Goal: Task Accomplishment & Management: Use online tool/utility

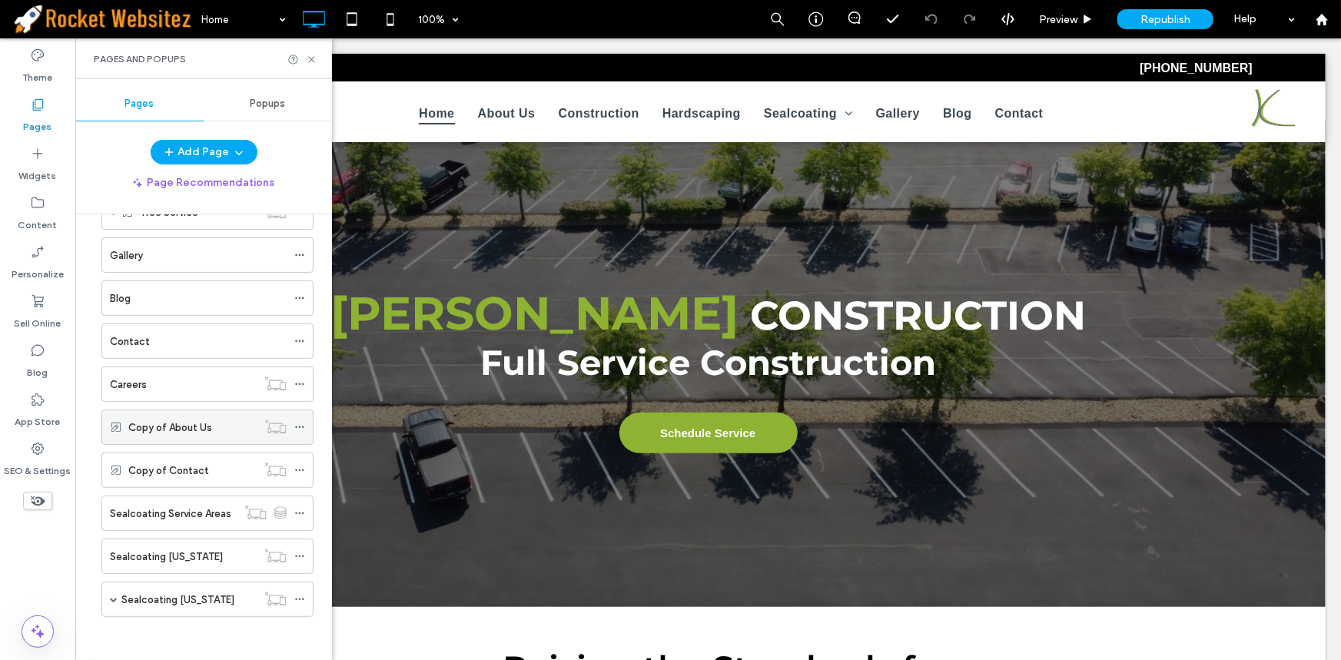
click at [201, 429] on label "Copy of About Us" at bounding box center [170, 427] width 84 height 27
click at [309, 61] on div at bounding box center [670, 330] width 1341 height 660
click at [307, 59] on icon at bounding box center [312, 60] width 12 height 12
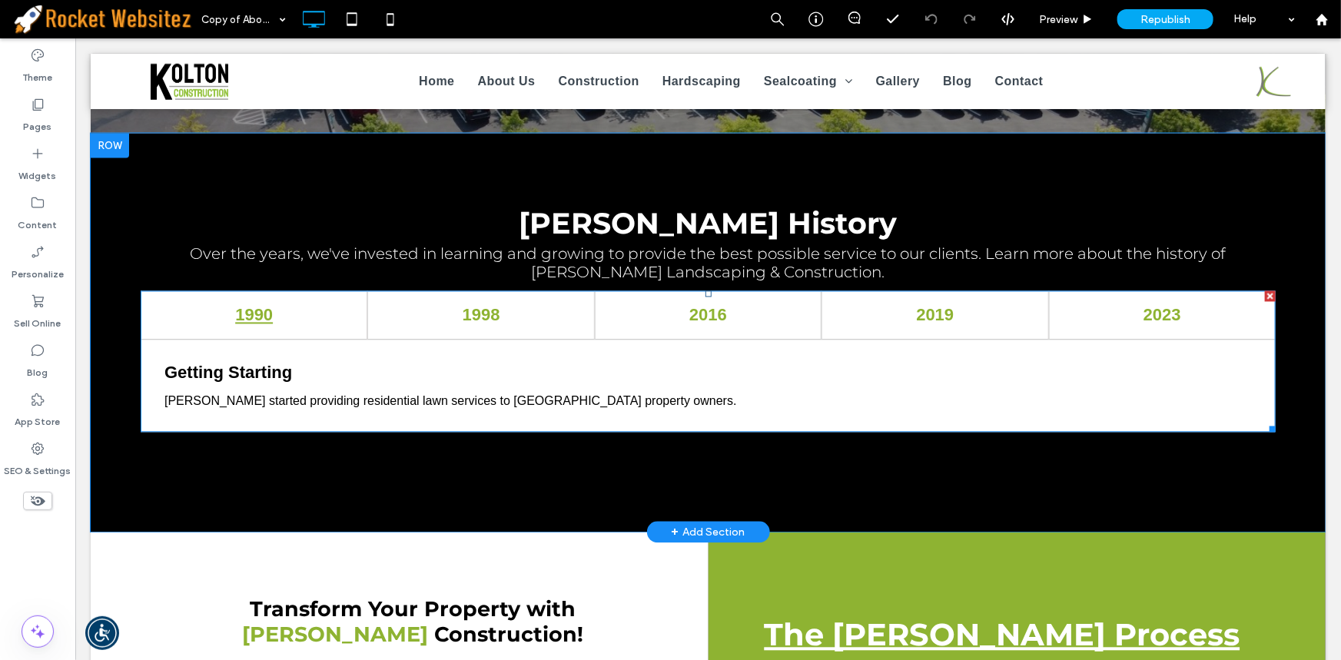
scroll to position [1397, 0]
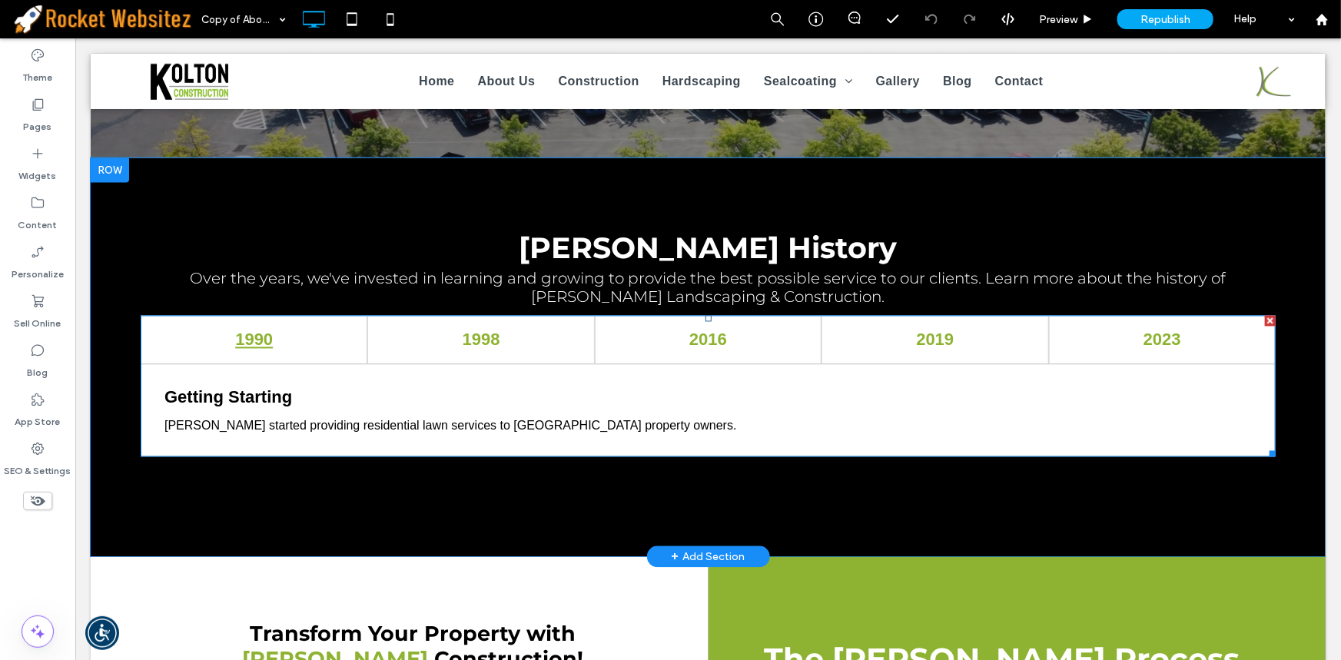
click at [486, 347] on span at bounding box center [707, 385] width 1135 height 141
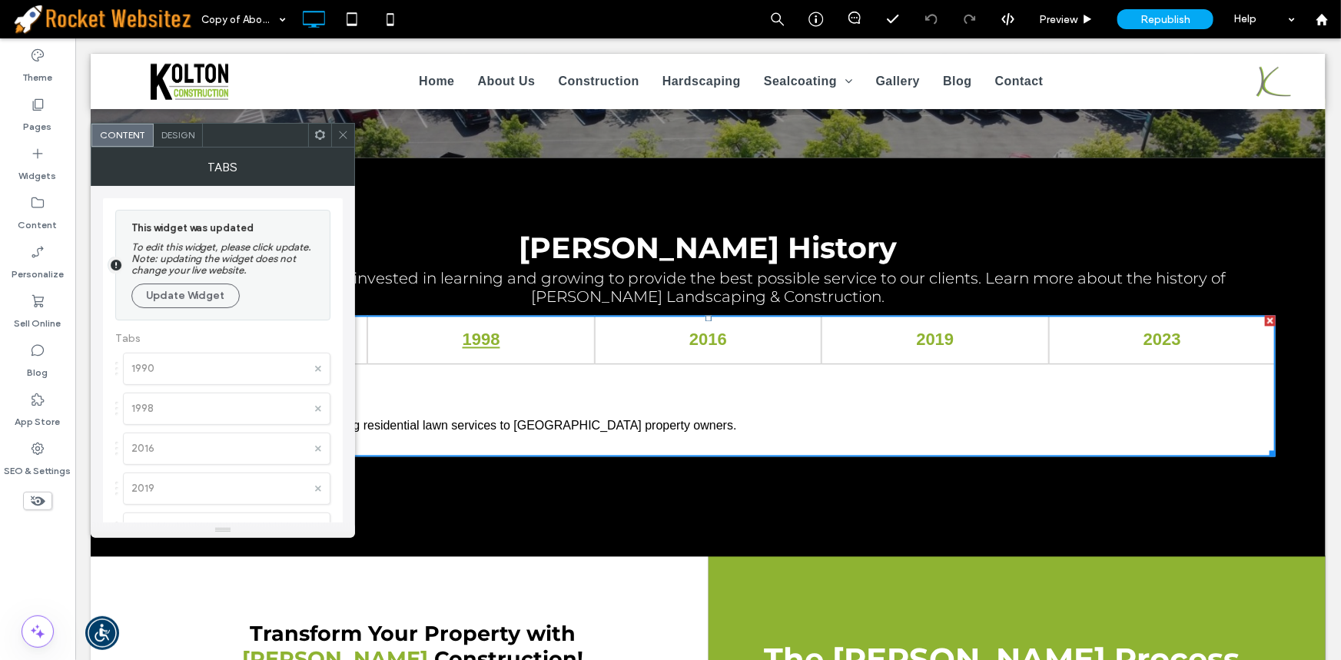
click at [527, 346] on h4 "1998" at bounding box center [479, 340] width 197 height 20
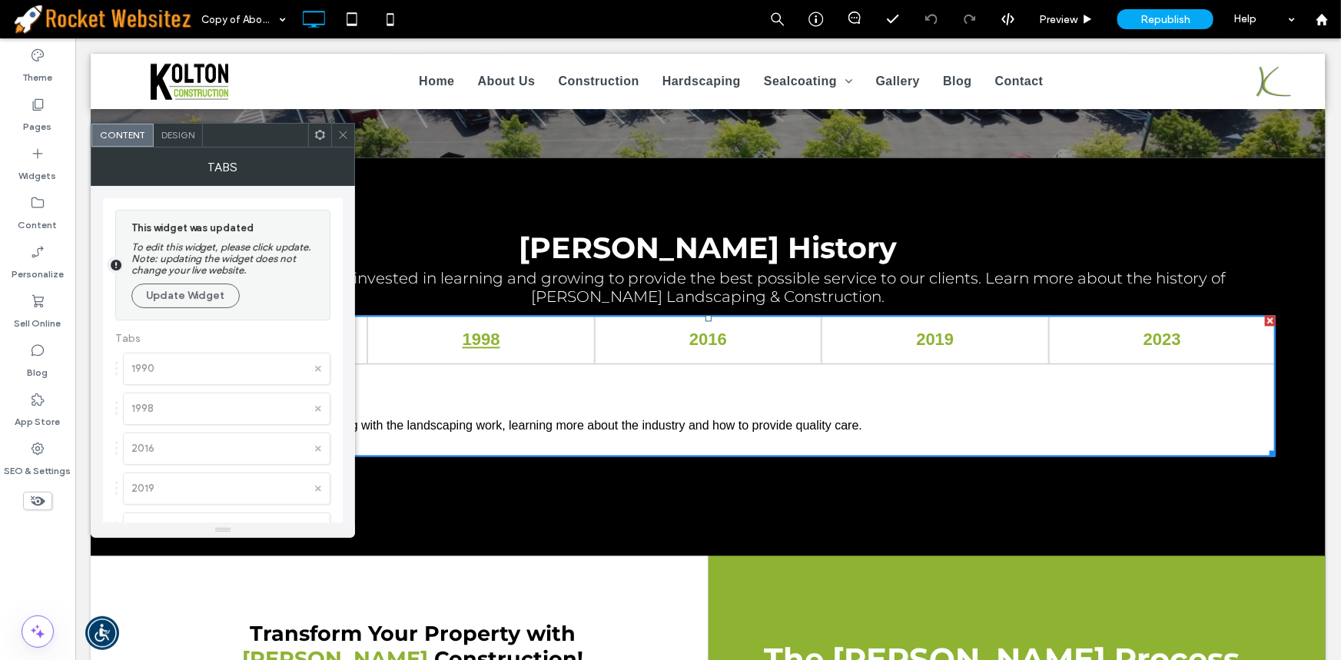
click at [342, 141] on span at bounding box center [343, 135] width 12 height 23
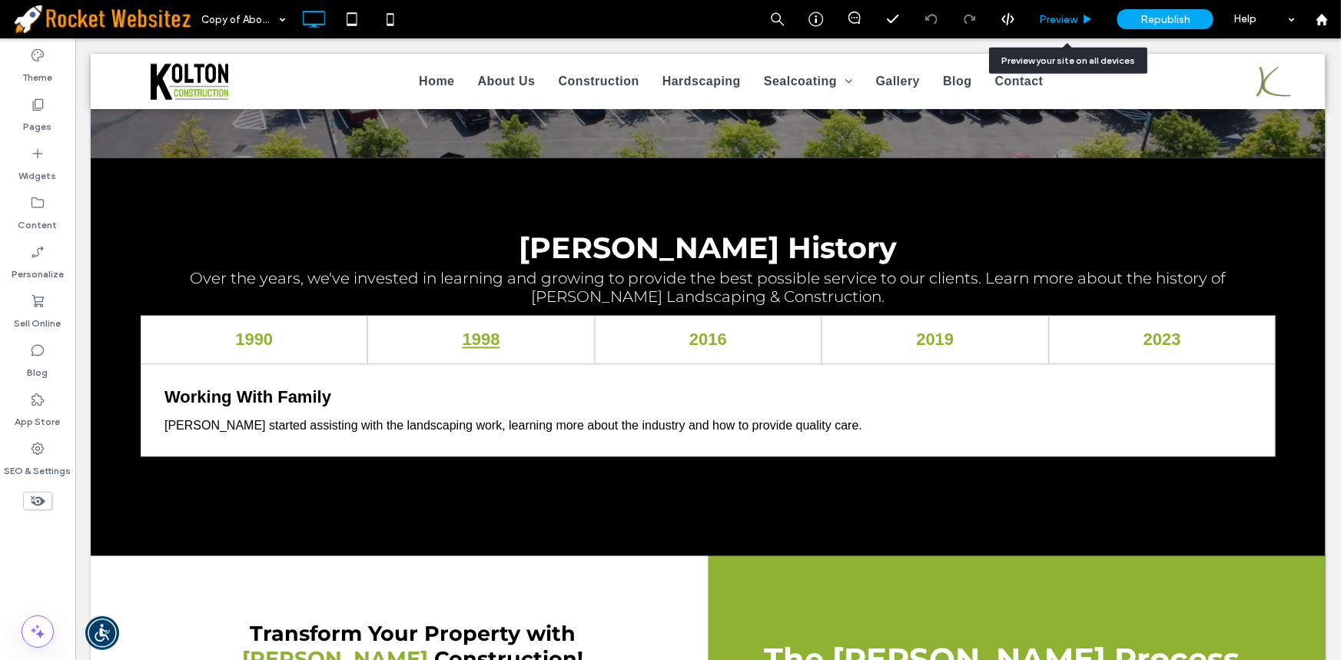
click at [1078, 13] on div "Preview" at bounding box center [1066, 19] width 78 height 13
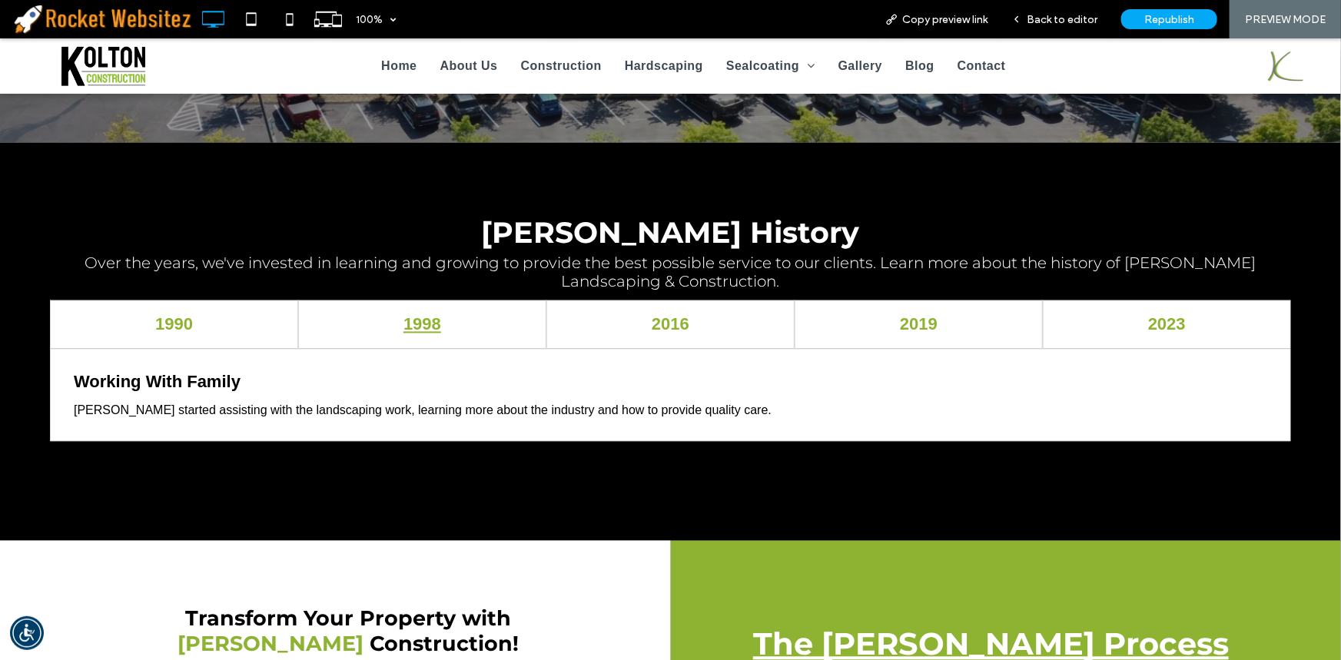
scroll to position [1467, 0]
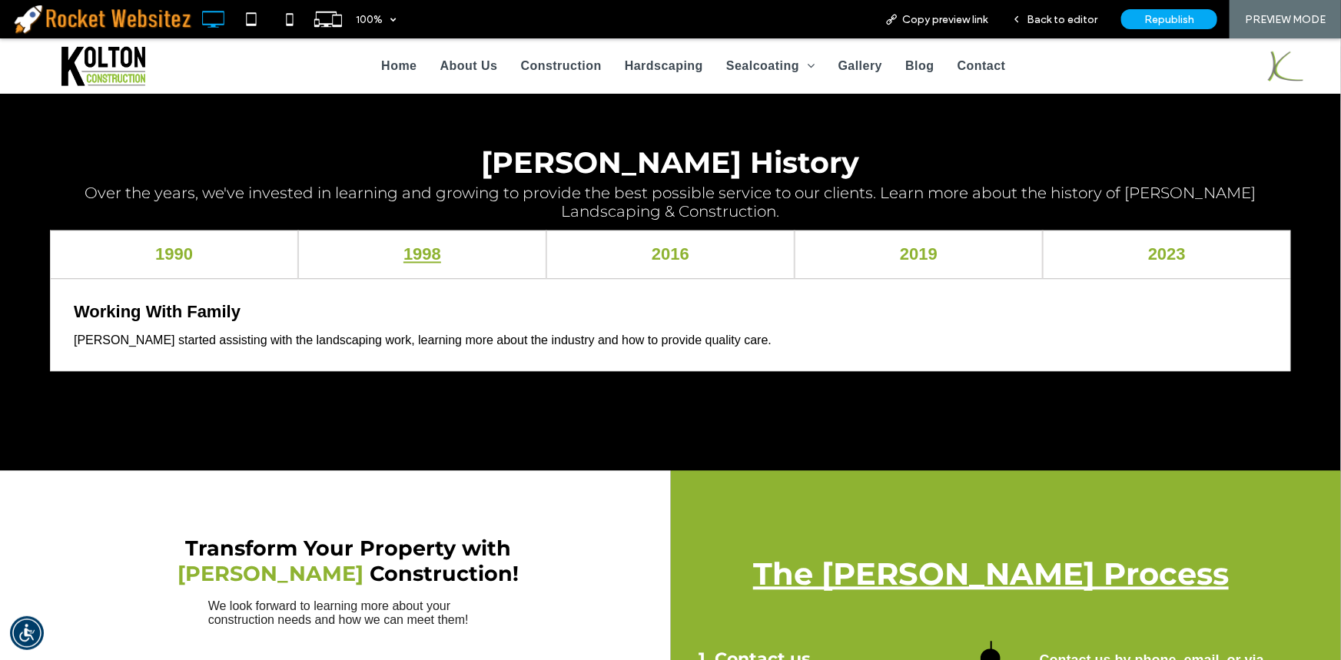
click at [431, 260] on h4 "1998" at bounding box center [422, 254] width 219 height 20
click at [418, 264] on h4 "1998" at bounding box center [422, 254] width 219 height 20
click at [699, 271] on div "2016" at bounding box center [670, 254] width 248 height 48
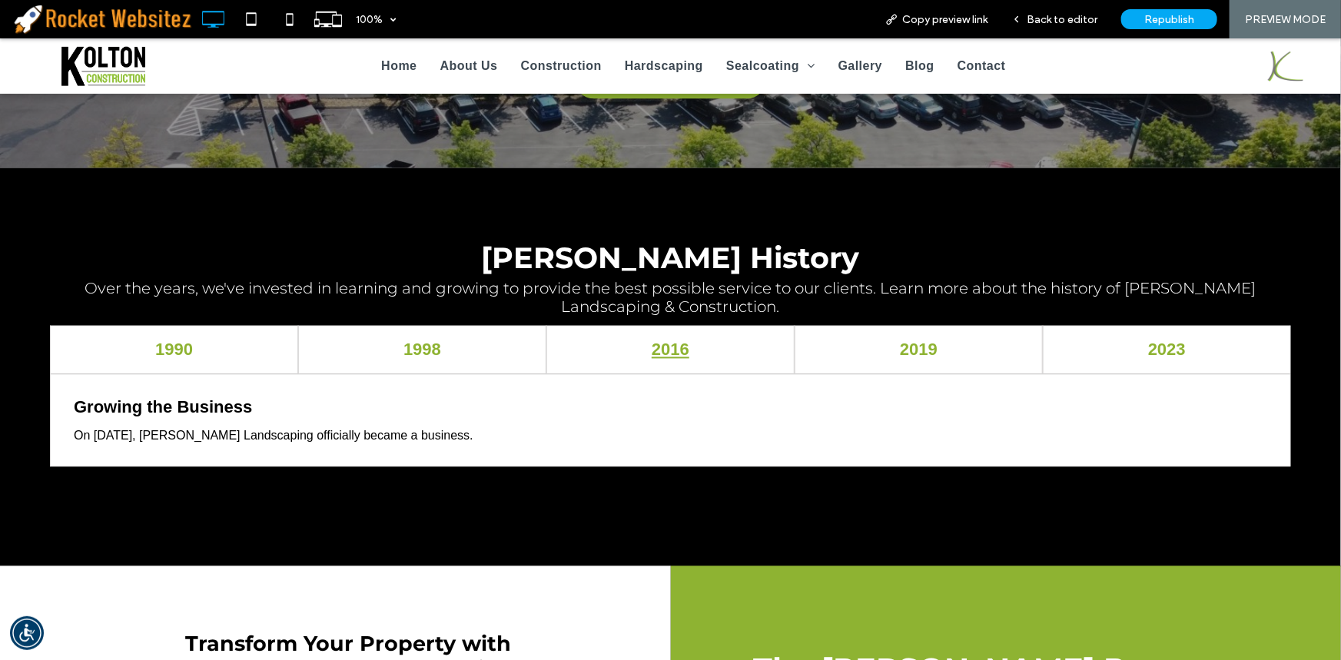
scroll to position [1397, 0]
